Goal: Task Accomplishment & Management: Complete application form

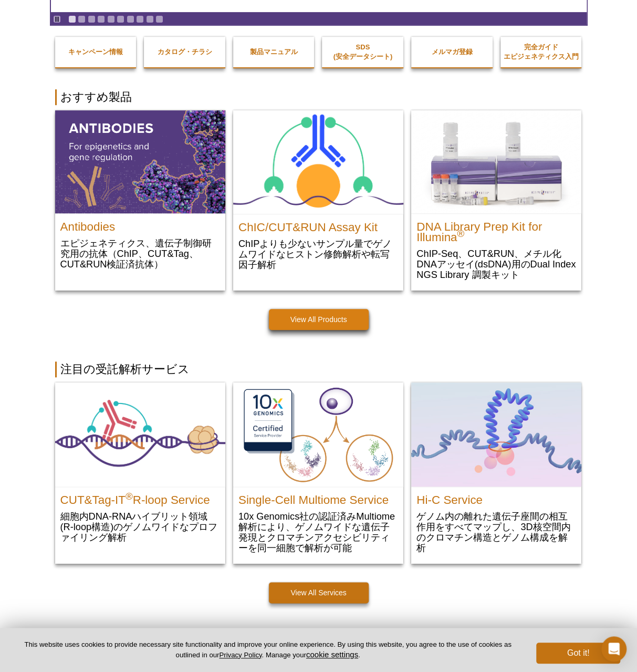
scroll to position [159, 0]
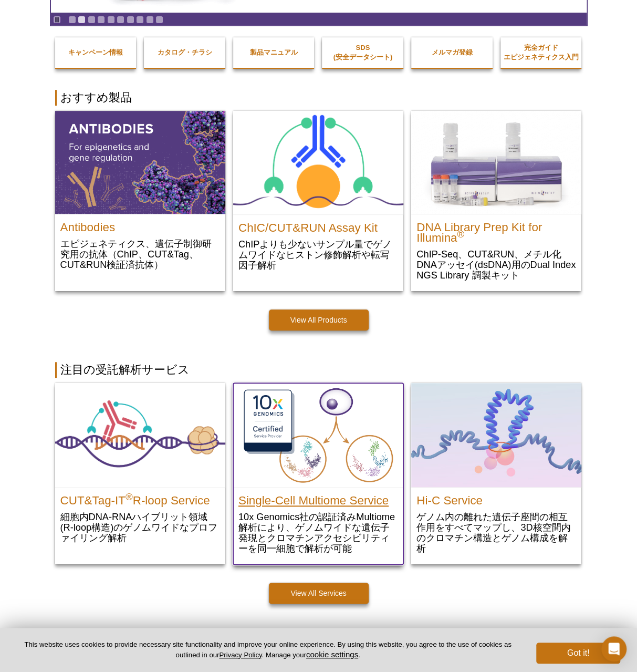
click at [295, 494] on h2 "Single-Cell Multiome Service" at bounding box center [319, 498] width 160 height 16
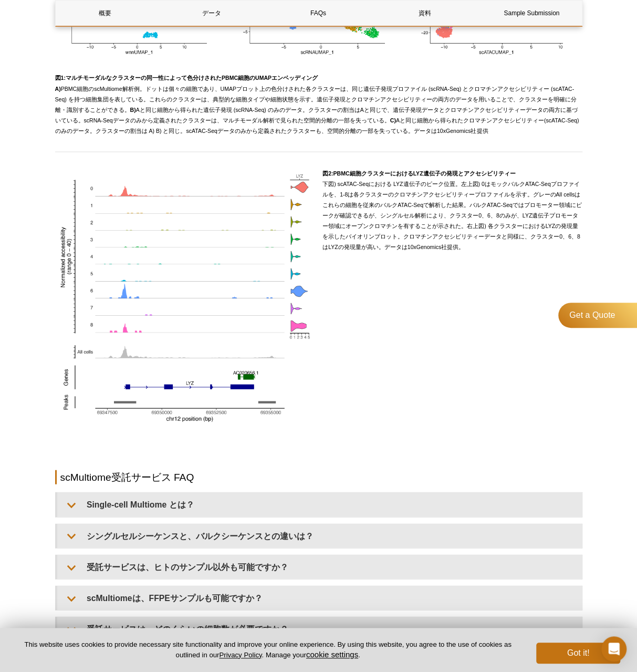
scroll to position [963, 0]
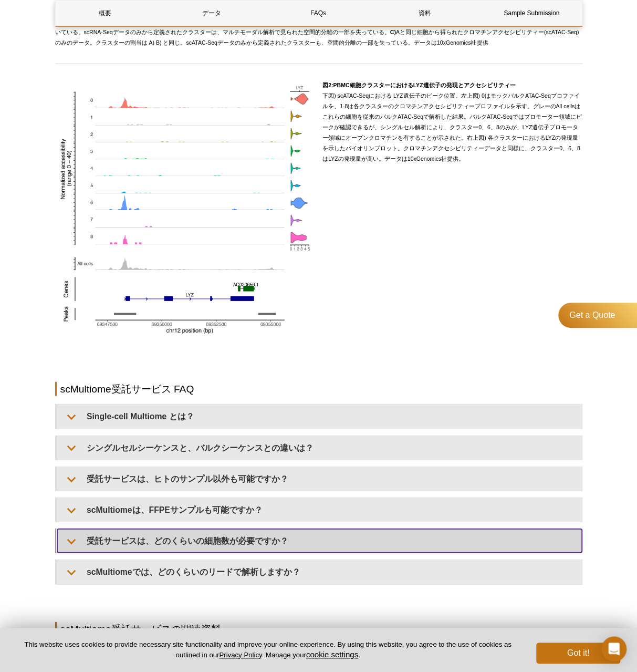
click at [220, 533] on summary "受託サービスは、どのくらいの細胞数が必要ですか？" at bounding box center [319, 541] width 525 height 24
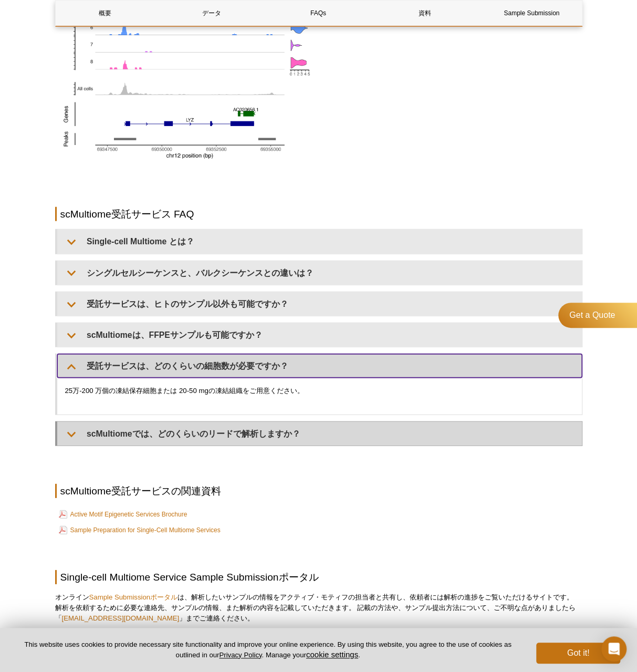
scroll to position [1051, 0]
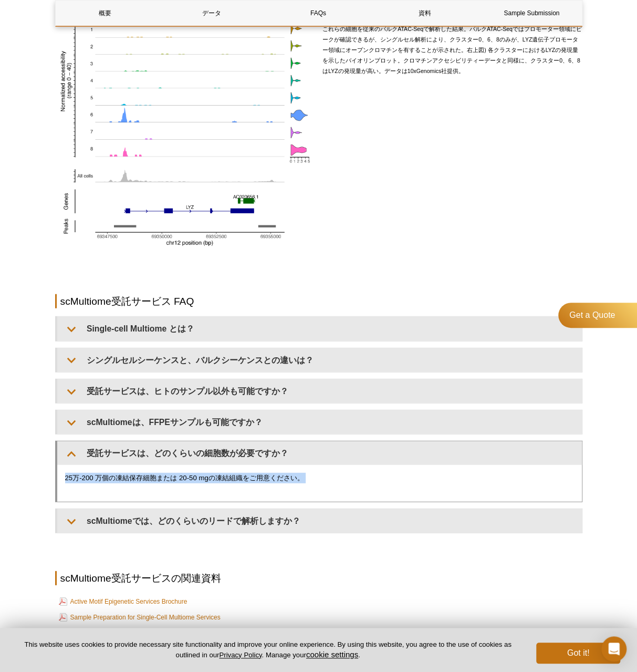
drag, startPoint x: 65, startPoint y: 475, endPoint x: 316, endPoint y: 482, distance: 251.2
click at [316, 482] on p "25万-200 万個の凍結保存細胞または 20-50 mgの凍結組織をご用意ください。 ​" at bounding box center [319, 478] width 509 height 11
click at [236, 490] on div "25万-200 万個の凍結保存細胞または 20-50 mgの凍結組織をご用意ください。 ​" at bounding box center [319, 483] width 525 height 37
drag, startPoint x: 66, startPoint y: 480, endPoint x: 308, endPoint y: 480, distance: 241.7
click at [308, 480] on p "25万-200 万個の凍結保存細胞または 20-50 mgの凍結組織をご用意ください。 ​" at bounding box center [319, 478] width 509 height 11
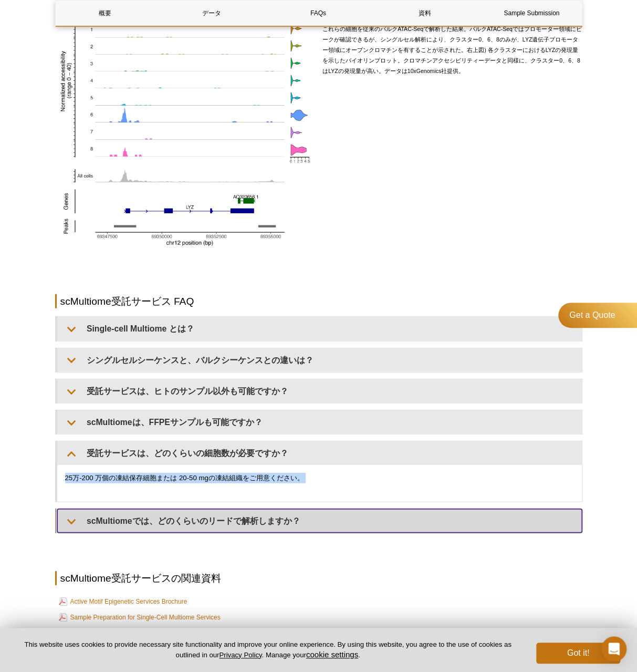
click at [193, 526] on summary "scMultiomeでは、どのくらいのリードで解析しますか？​" at bounding box center [319, 521] width 525 height 24
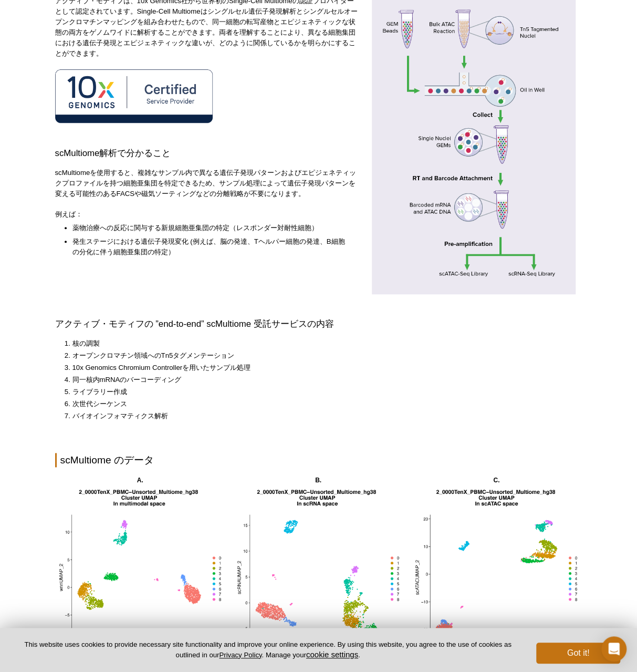
scroll to position [87, 0]
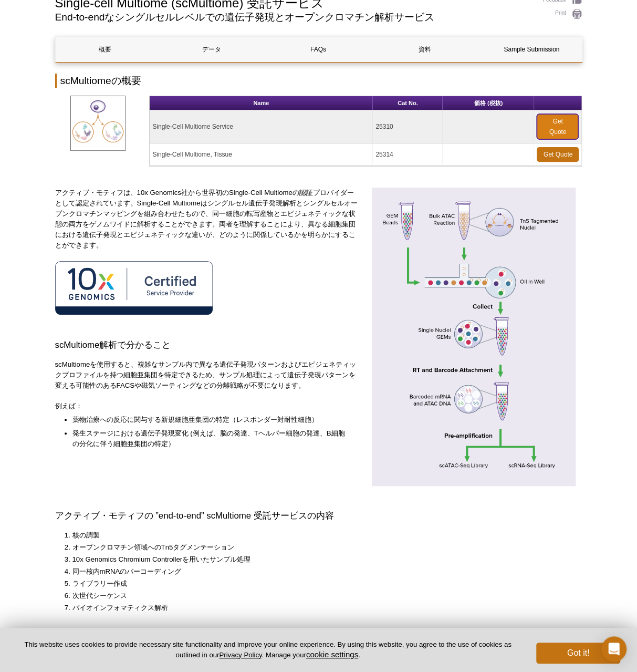
click at [559, 122] on link "Get Quote" at bounding box center [558, 126] width 42 height 25
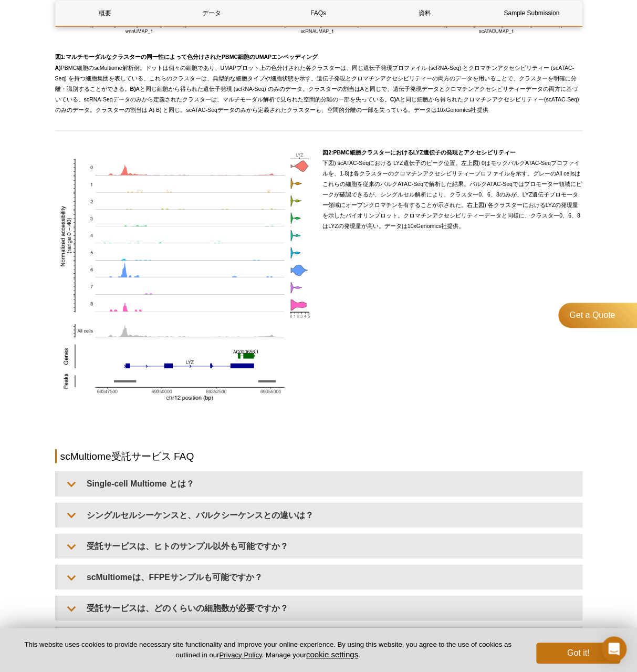
scroll to position [947, 0]
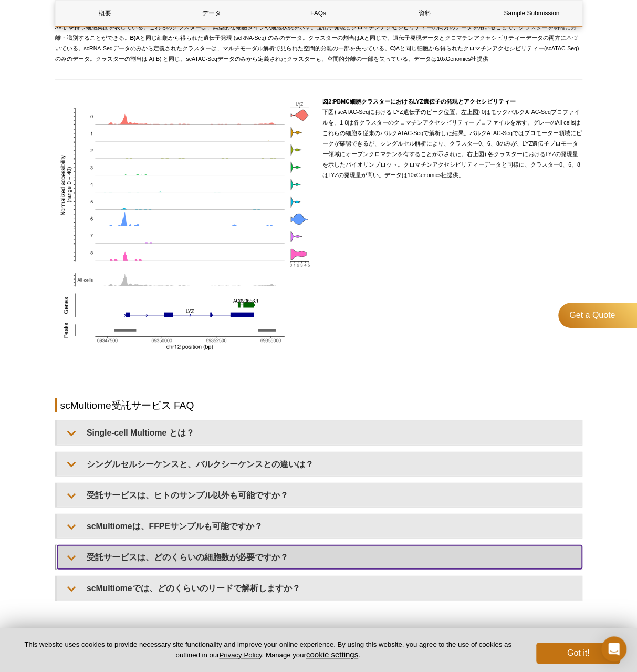
click at [143, 555] on summary "受託サービスは、どのくらいの細胞数が必要ですか？" at bounding box center [319, 557] width 525 height 24
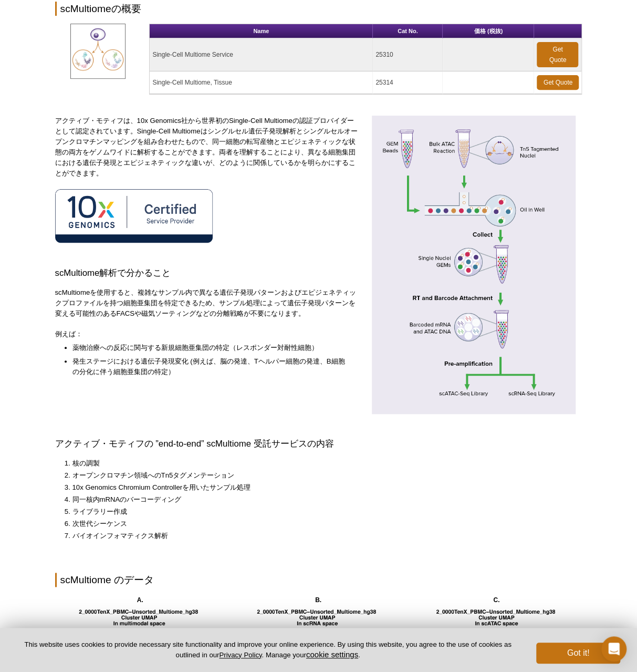
scroll to position [0, 0]
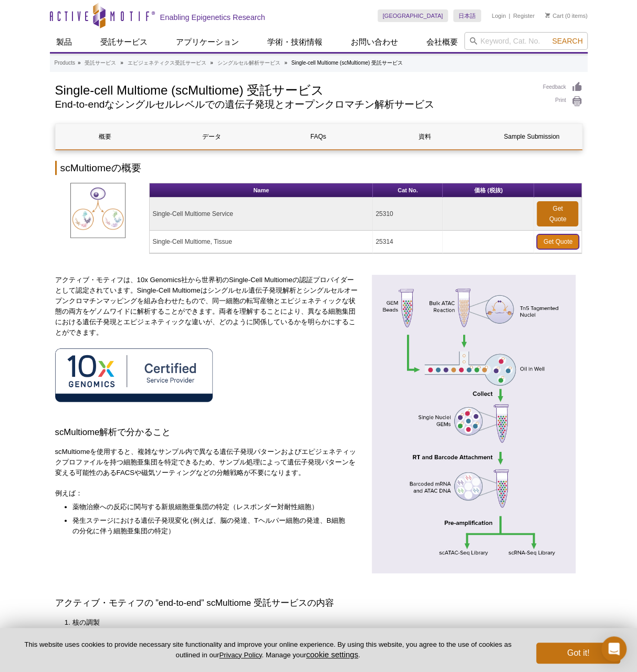
click at [556, 239] on link "Get Quote" at bounding box center [558, 241] width 42 height 15
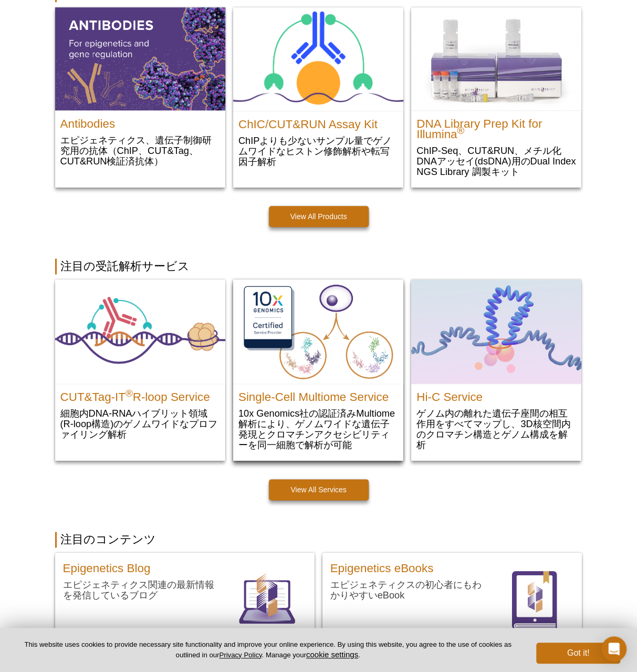
scroll to position [350, 0]
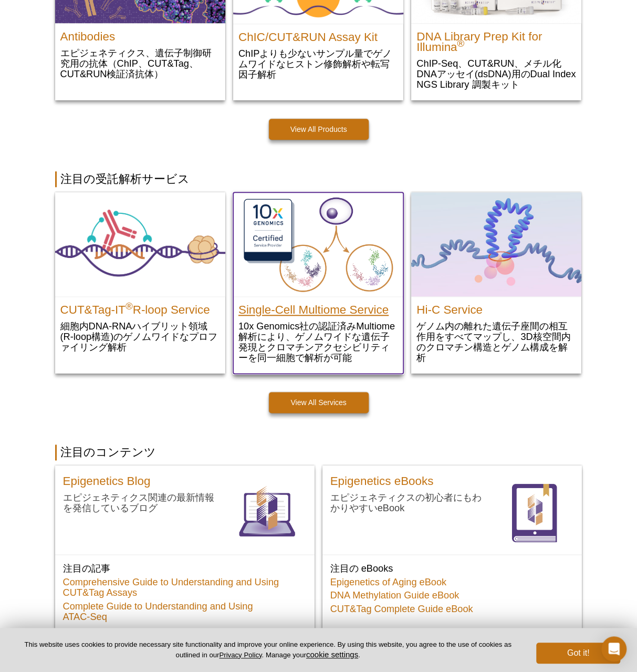
click at [338, 306] on h2 "Single-Cell Multiome Service" at bounding box center [319, 307] width 160 height 16
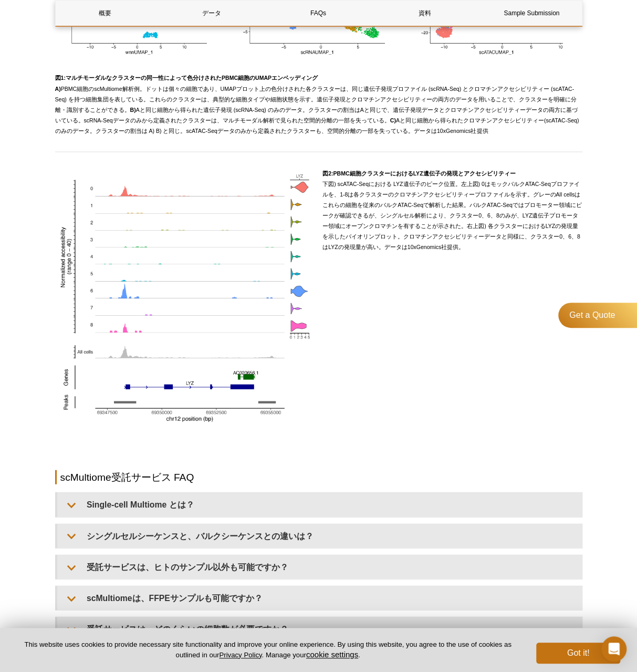
scroll to position [963, 0]
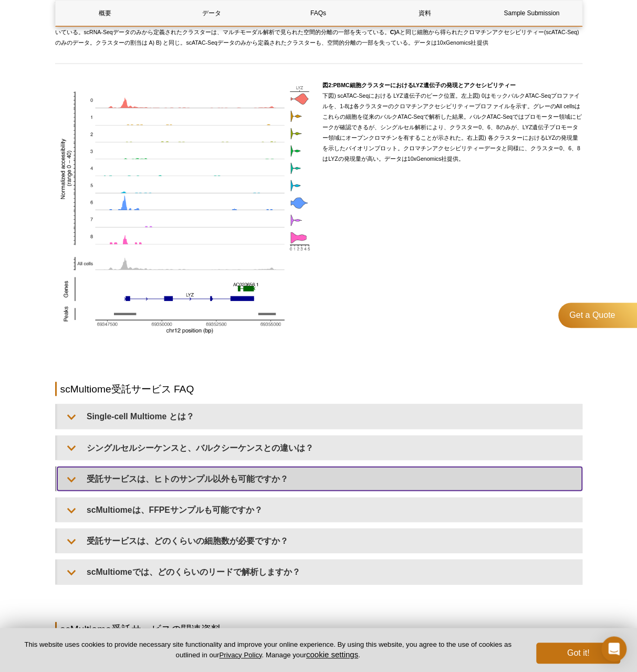
click at [285, 476] on summary "受託サービスは、ヒトのサンプル以外も可能ですか？" at bounding box center [319, 479] width 525 height 24
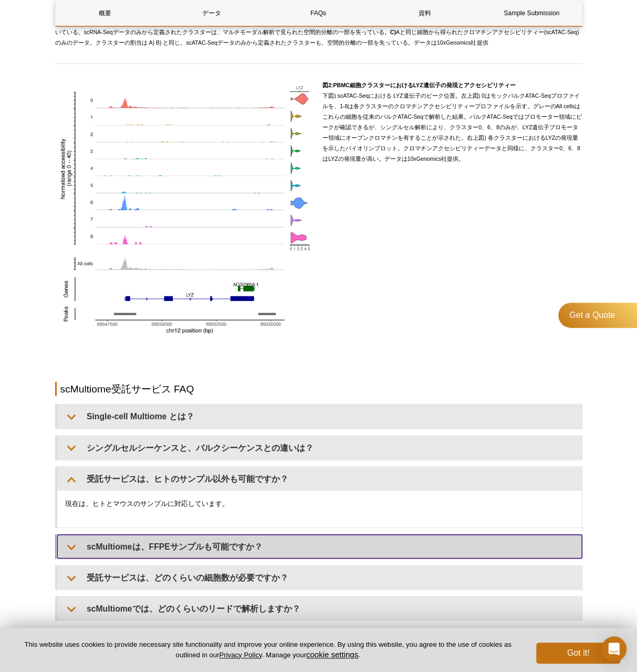
click at [271, 546] on summary "scMultiomeは、FFPEサンプルも可能ですか？​" at bounding box center [319, 547] width 525 height 24
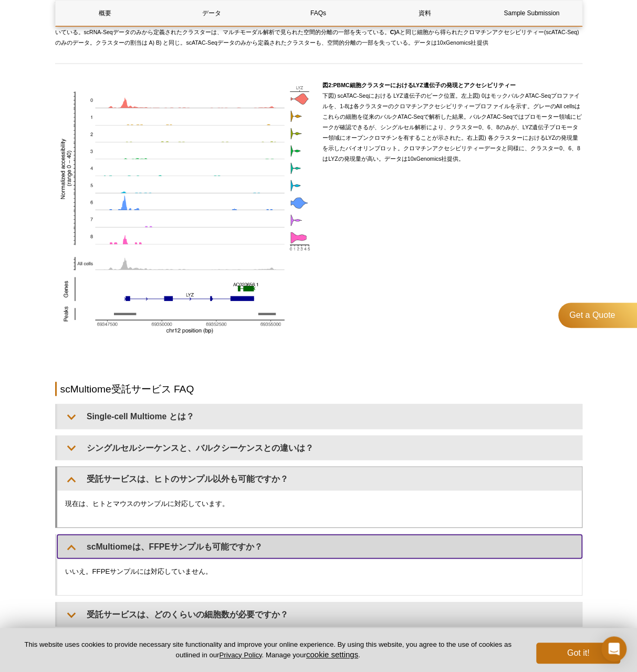
scroll to position [1051, 0]
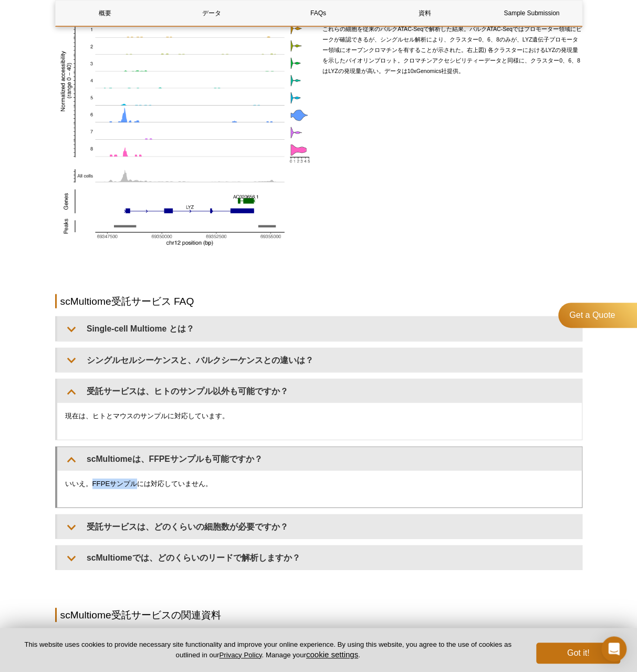
drag, startPoint x: 92, startPoint y: 485, endPoint x: 140, endPoint y: 489, distance: 47.4
click at [140, 489] on p "いいえ。FFPEサンプルには対応していません。" at bounding box center [319, 484] width 509 height 11
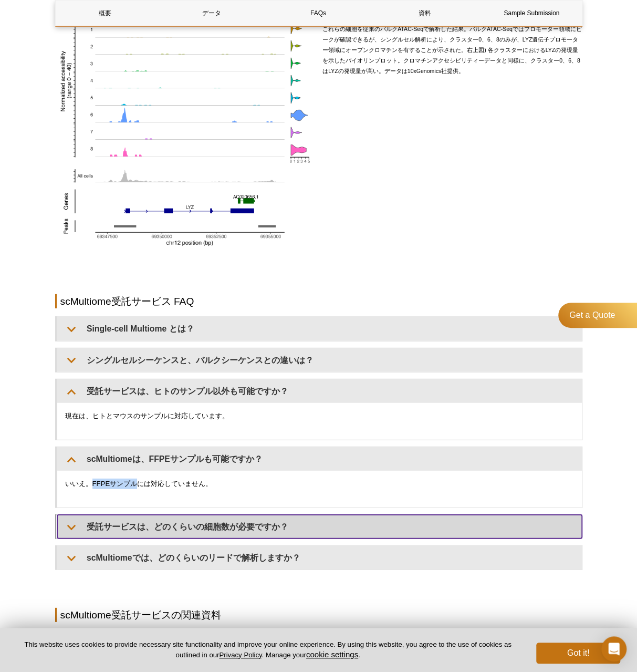
click at [78, 530] on summary "受託サービスは、どのくらいの細胞数が必要ですか？" at bounding box center [319, 527] width 525 height 24
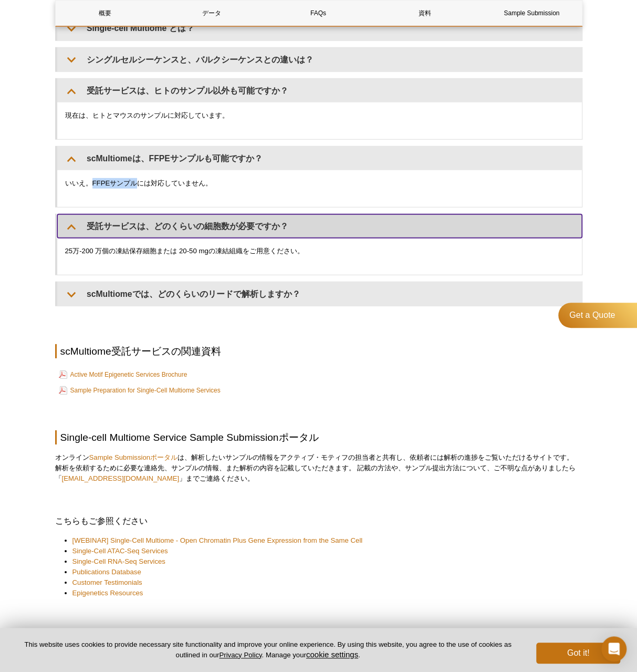
scroll to position [1337, 0]
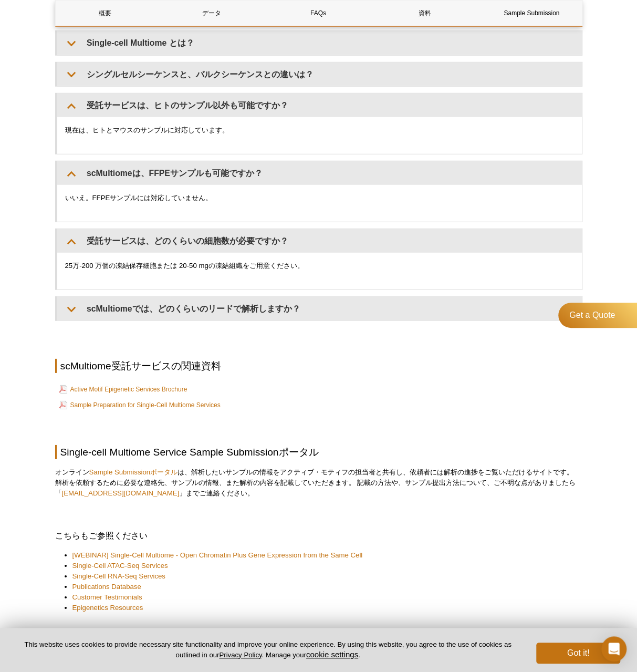
click at [427, 332] on p at bounding box center [318, 332] width 527 height 11
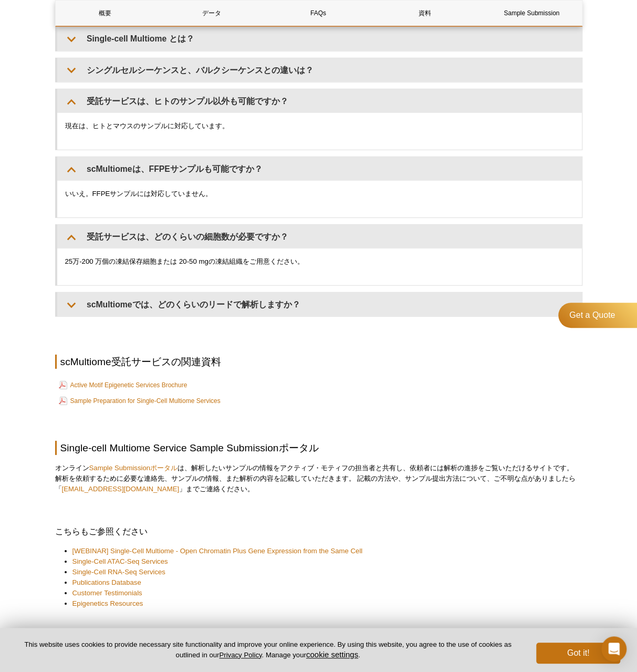
scroll to position [1424, 0]
